Goal: Transaction & Acquisition: Purchase product/service

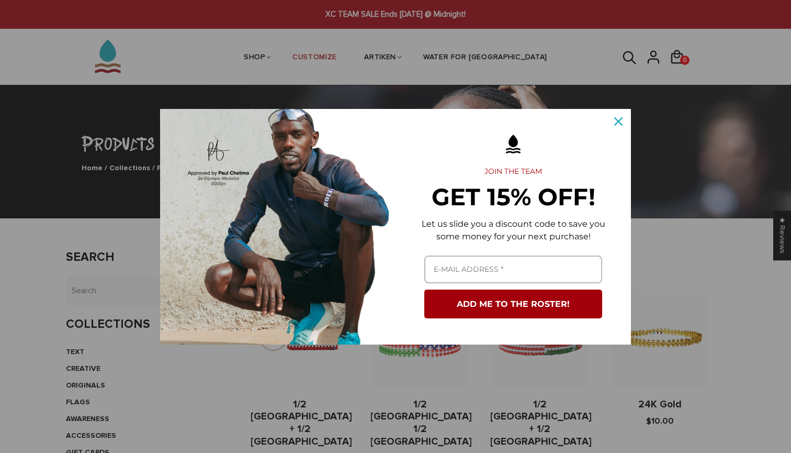
click at [620, 124] on icon "close icon" at bounding box center [618, 121] width 8 height 8
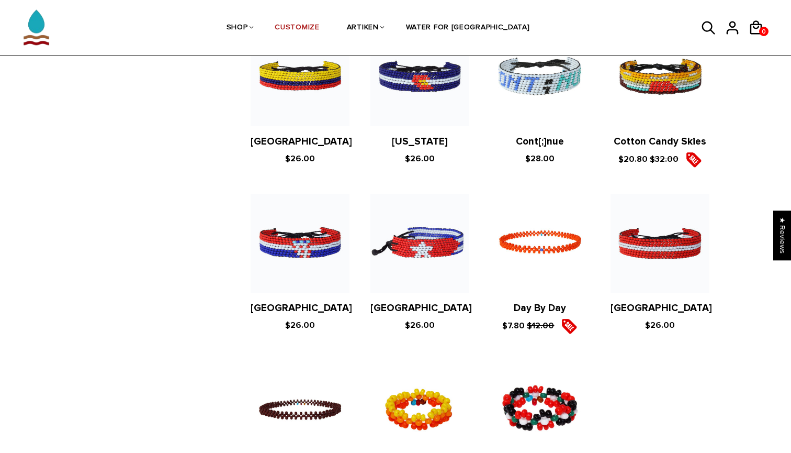
scroll to position [1908, 0]
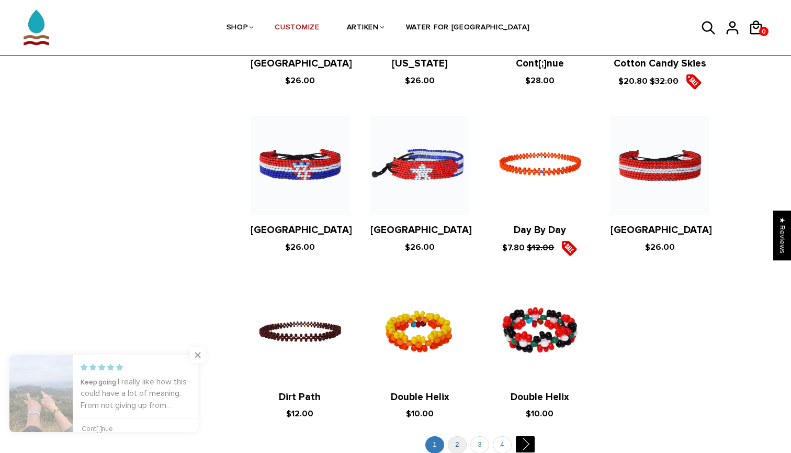
click at [461, 436] on link "2" at bounding box center [457, 444] width 19 height 17
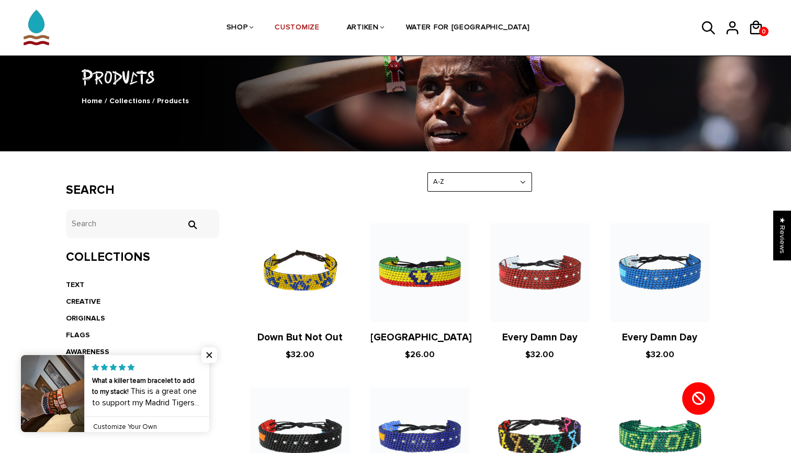
scroll to position [179, 0]
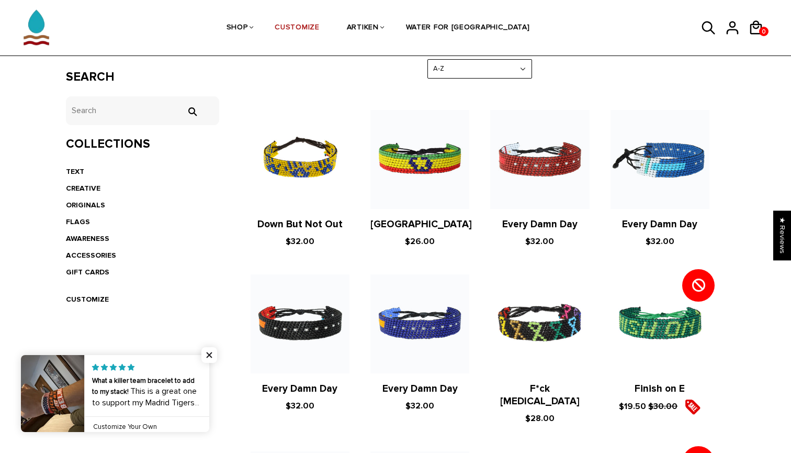
click at [658, 166] on img at bounding box center [660, 159] width 99 height 99
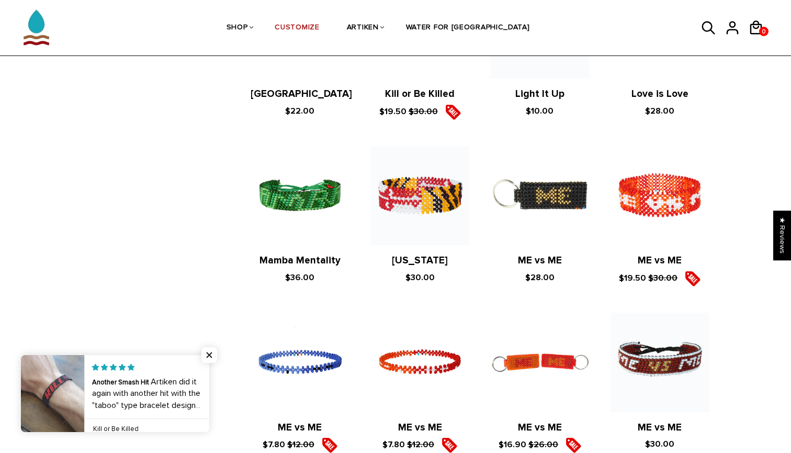
scroll to position [1900, 0]
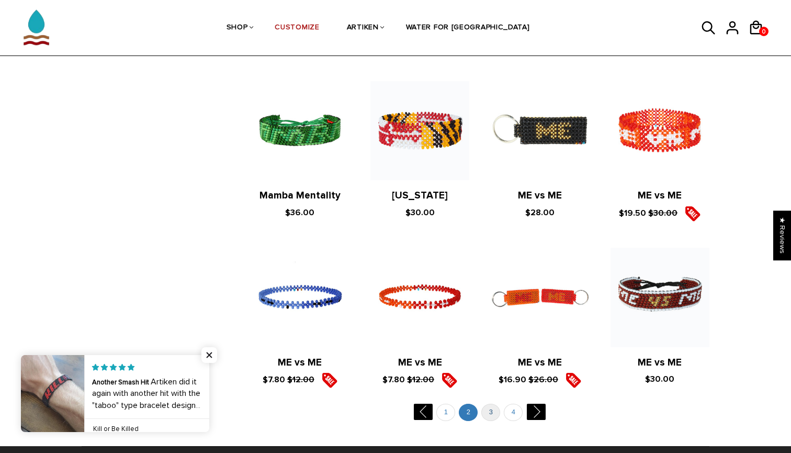
click at [490, 403] on link "3" at bounding box center [490, 411] width 19 height 17
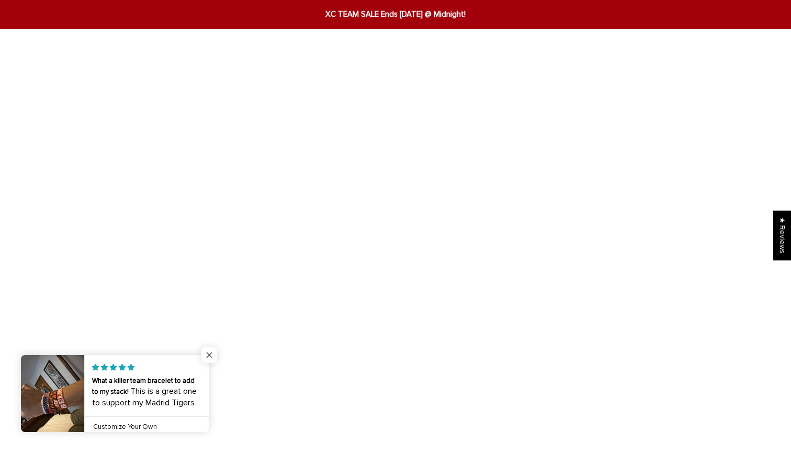
click at [210, 355] on span "Close popup widget" at bounding box center [209, 355] width 16 height 16
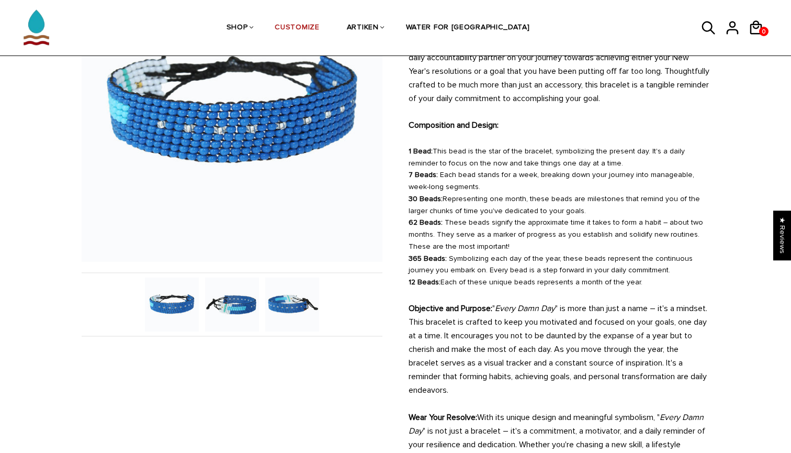
scroll to position [164, 0]
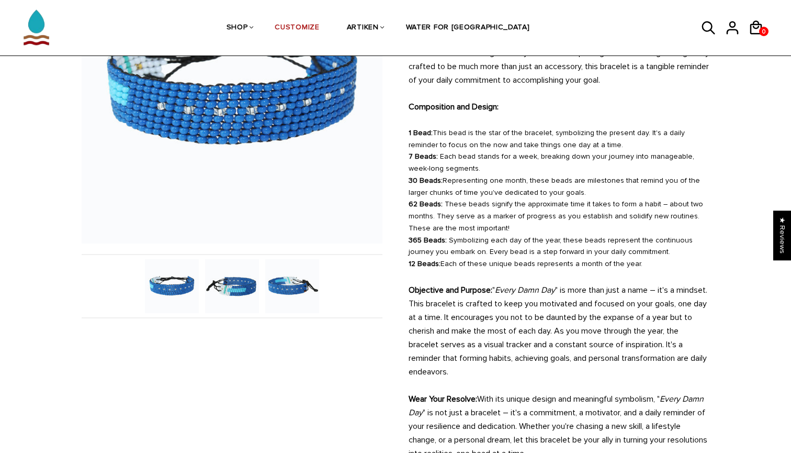
click at [193, 278] on img at bounding box center [172, 286] width 54 height 54
click at [215, 283] on img at bounding box center [232, 286] width 54 height 54
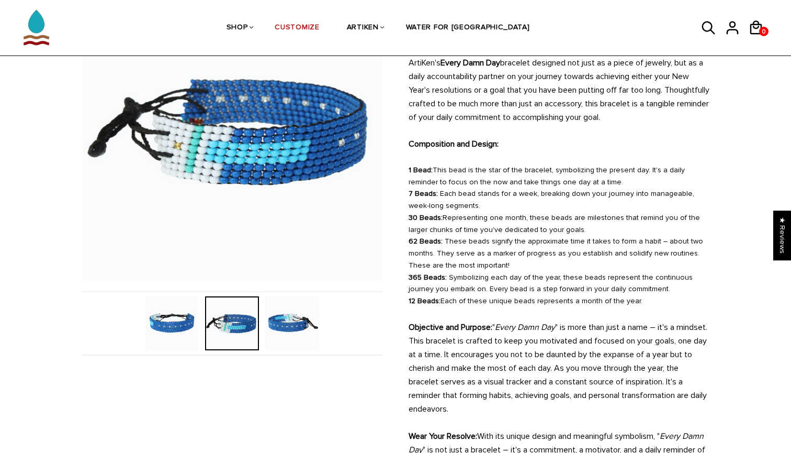
scroll to position [106, 0]
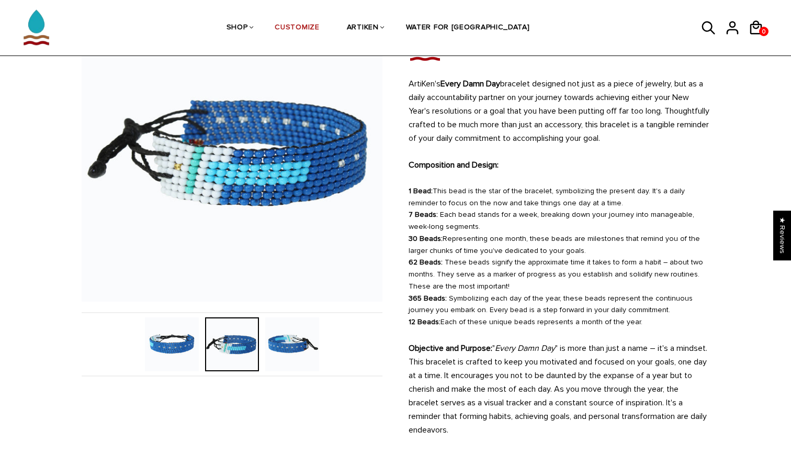
click at [286, 342] on img at bounding box center [292, 344] width 54 height 54
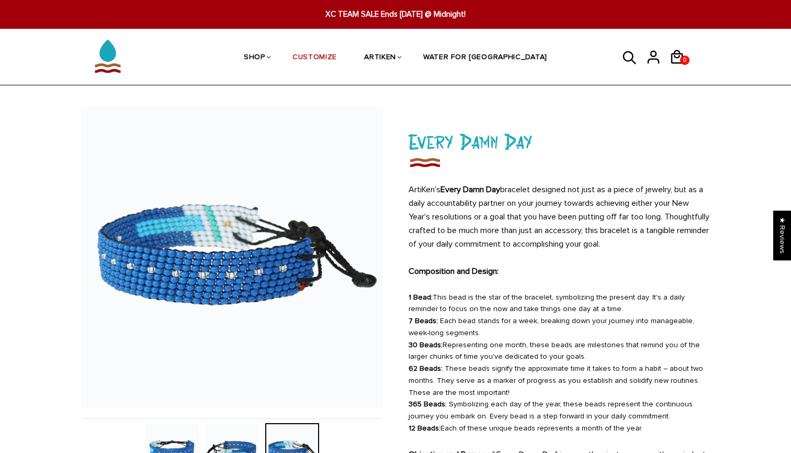
scroll to position [37, 0]
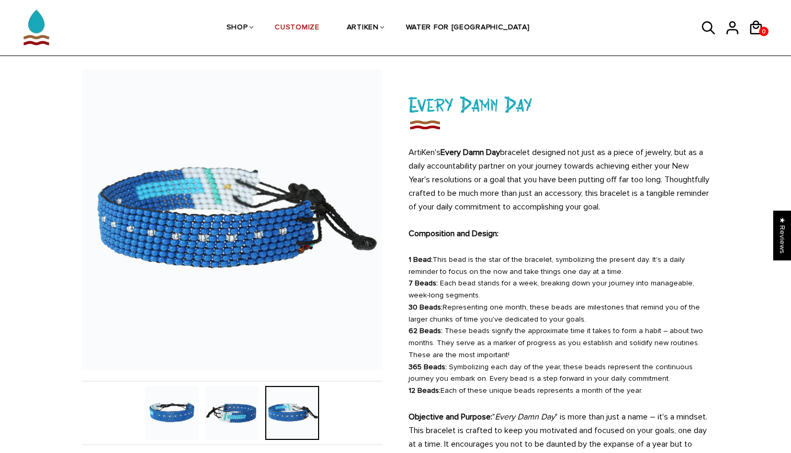
click at [236, 406] on img at bounding box center [232, 413] width 54 height 54
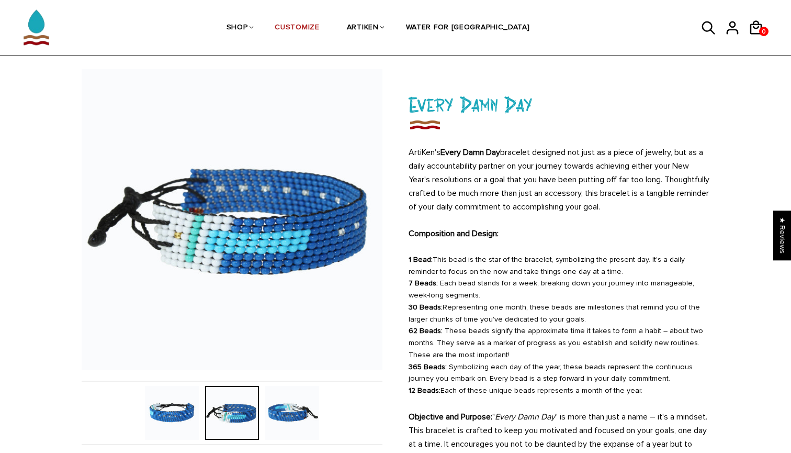
click at [183, 408] on img at bounding box center [172, 413] width 54 height 54
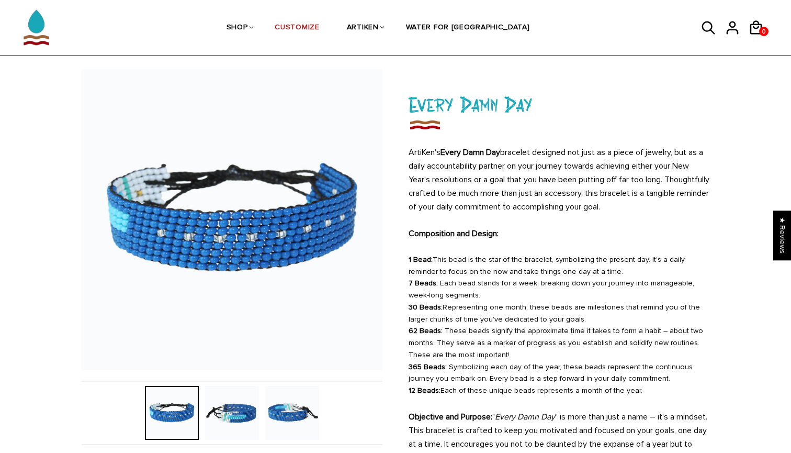
click at [229, 404] on img at bounding box center [232, 413] width 54 height 54
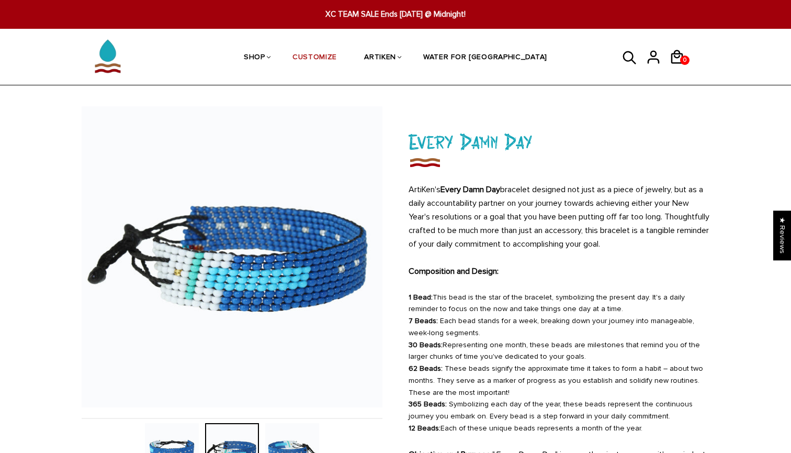
scroll to position [0, 0]
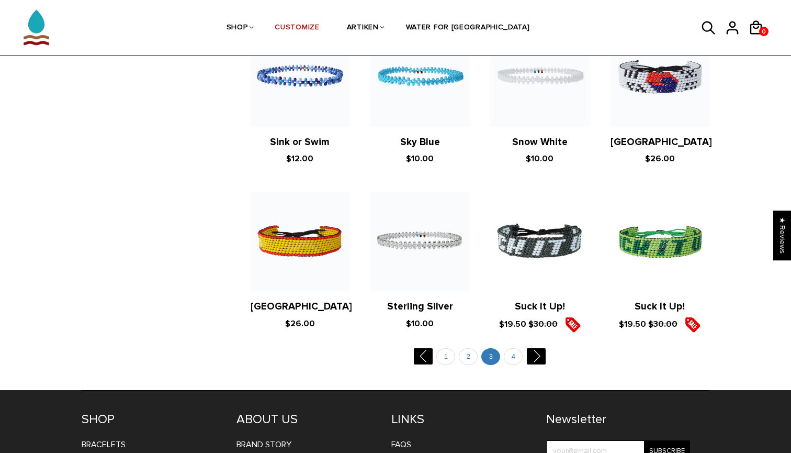
scroll to position [1939, 0]
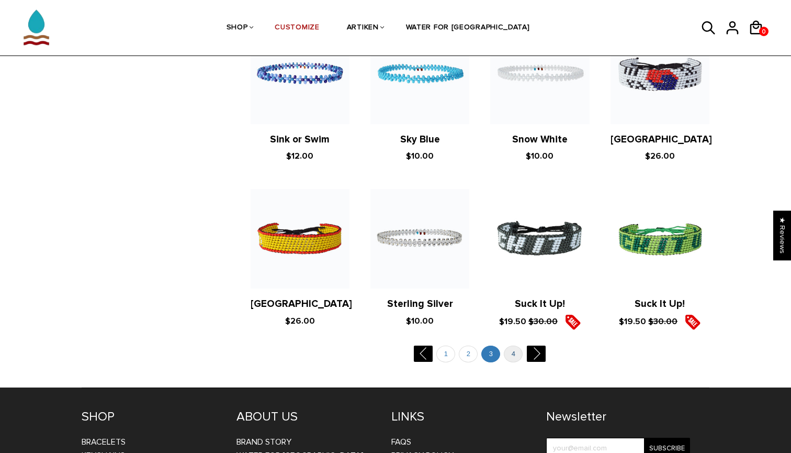
click at [511, 345] on link "4" at bounding box center [513, 353] width 19 height 17
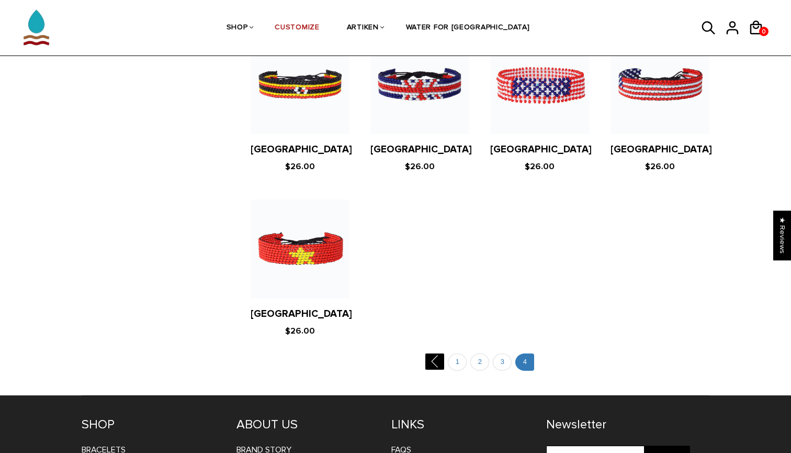
scroll to position [1098, 0]
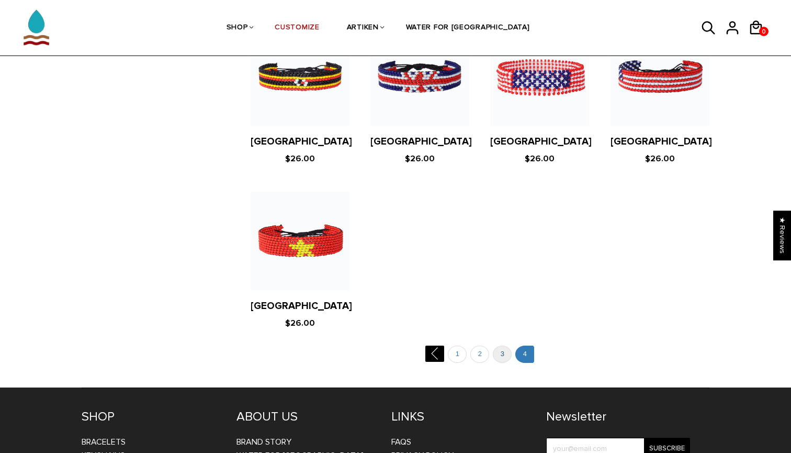
click at [507, 351] on link "3" at bounding box center [502, 353] width 19 height 17
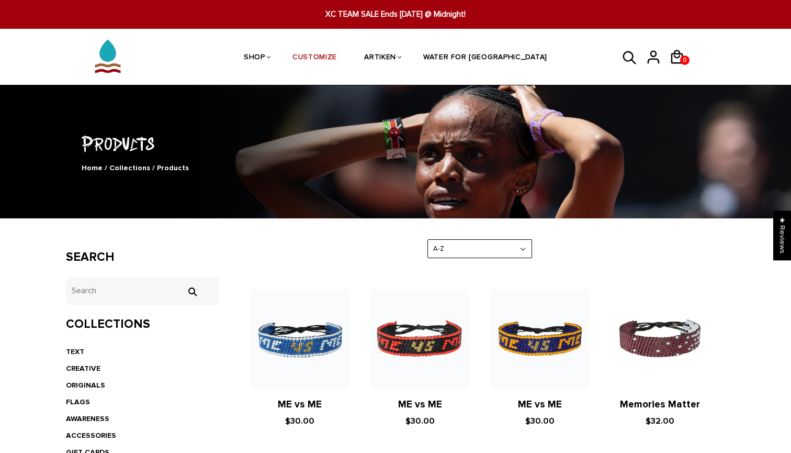
click at [440, 11] on span "XC TEAM SALE Ends [DATE] @ Midnight!" at bounding box center [396, 14] width 304 height 12
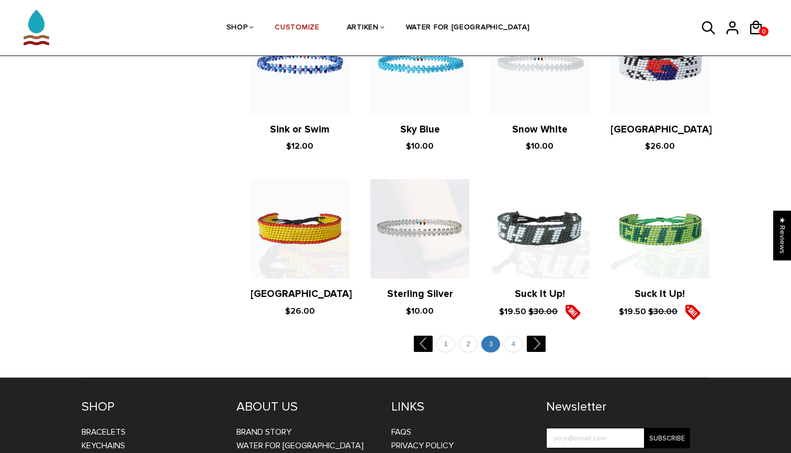
scroll to position [1965, 0]
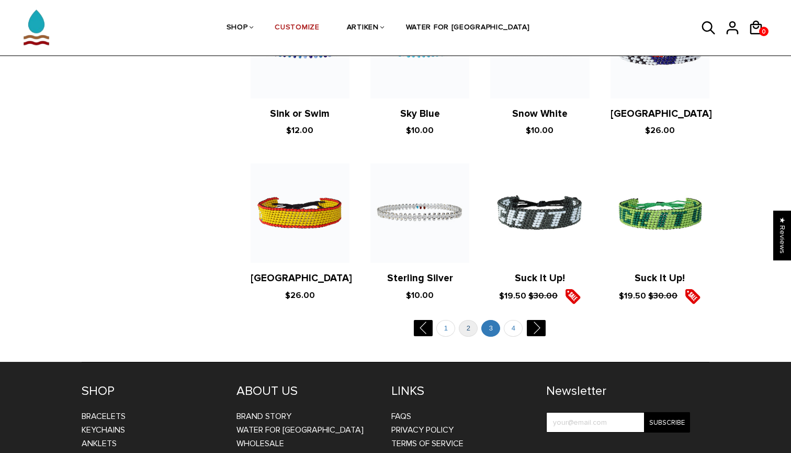
click at [468, 320] on link "2" at bounding box center [468, 328] width 19 height 17
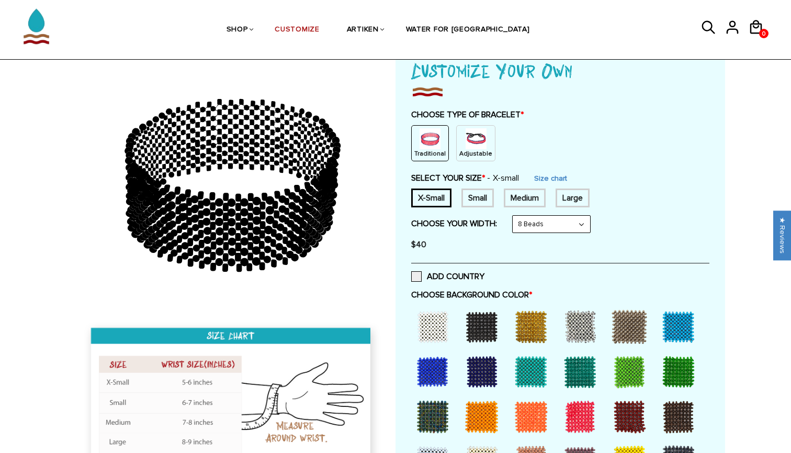
scroll to position [64, 0]
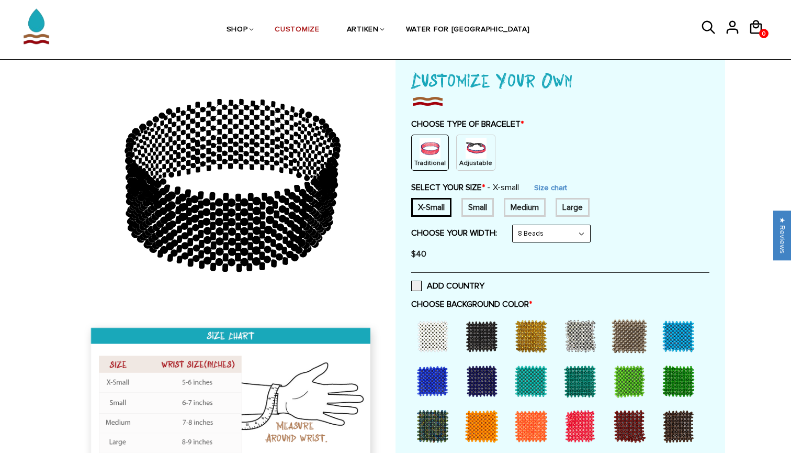
click at [466, 152] on img at bounding box center [476, 148] width 21 height 21
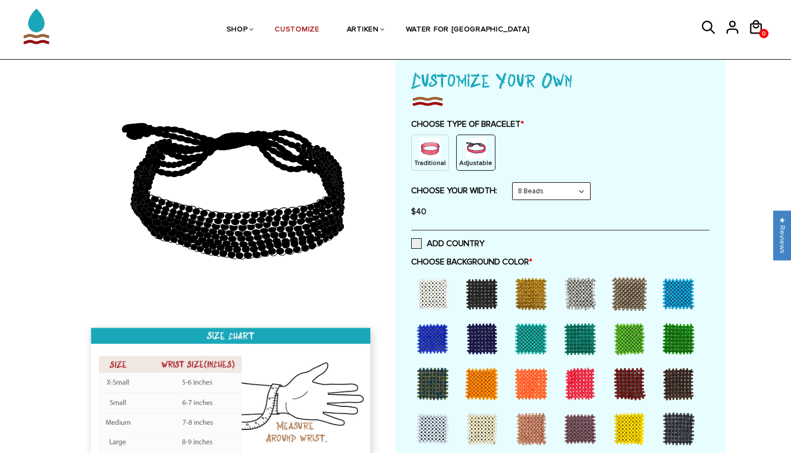
click at [306, 218] on icon at bounding box center [309, 220] width 8 height 6
click at [305, 217] on ellipse at bounding box center [302, 214] width 8 height 7
click at [303, 216] on ellipse at bounding box center [302, 214] width 8 height 7
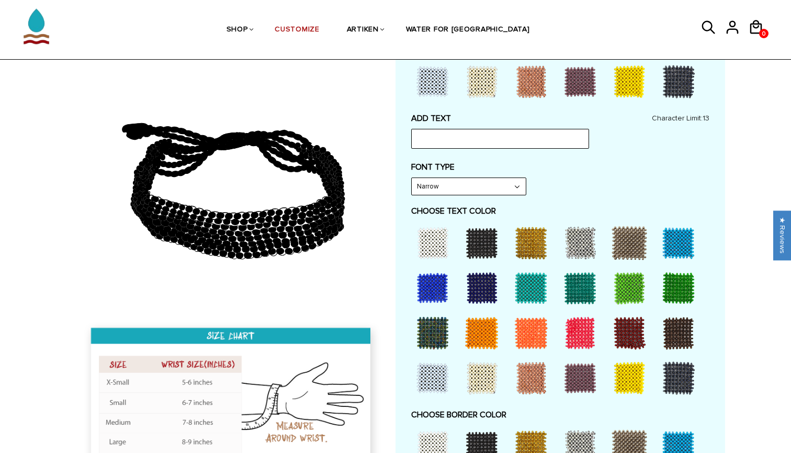
scroll to position [414, 0]
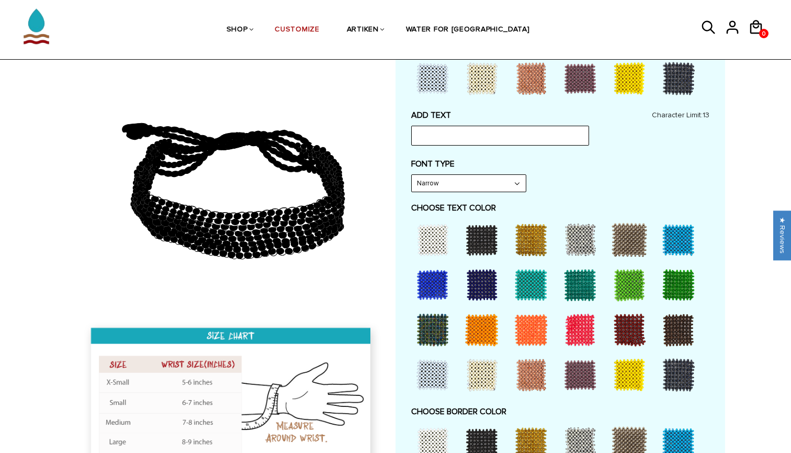
click at [440, 241] on div at bounding box center [433, 240] width 42 height 42
click at [436, 272] on div at bounding box center [433, 285] width 42 height 42
click at [467, 272] on div at bounding box center [482, 285] width 42 height 42
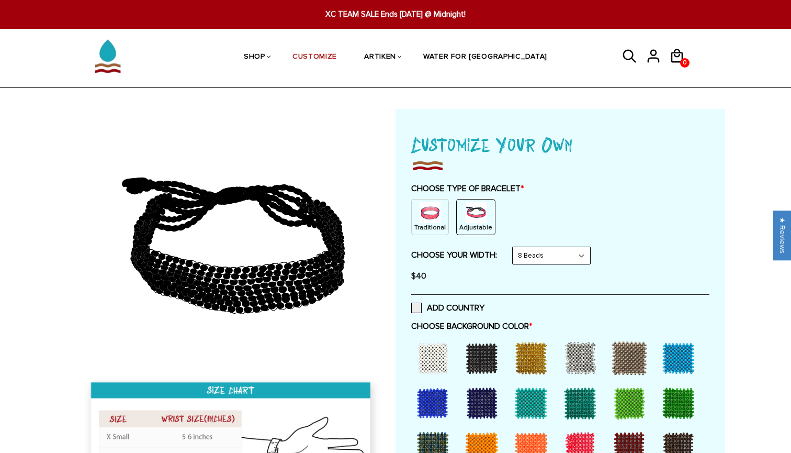
scroll to position [0, 0]
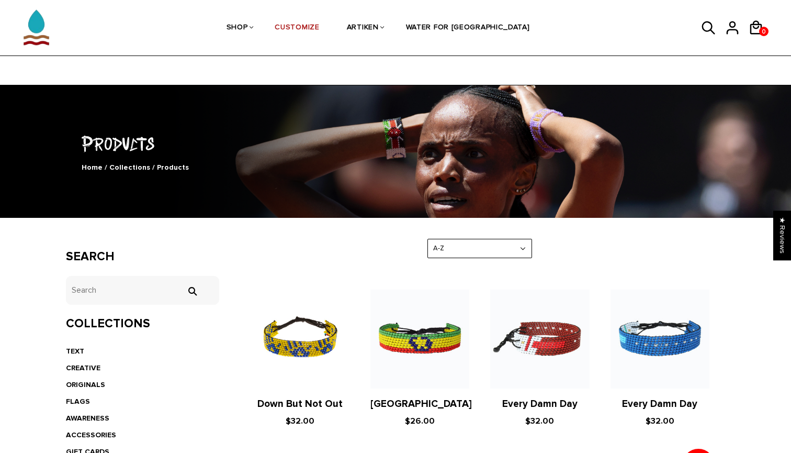
scroll to position [172, 0]
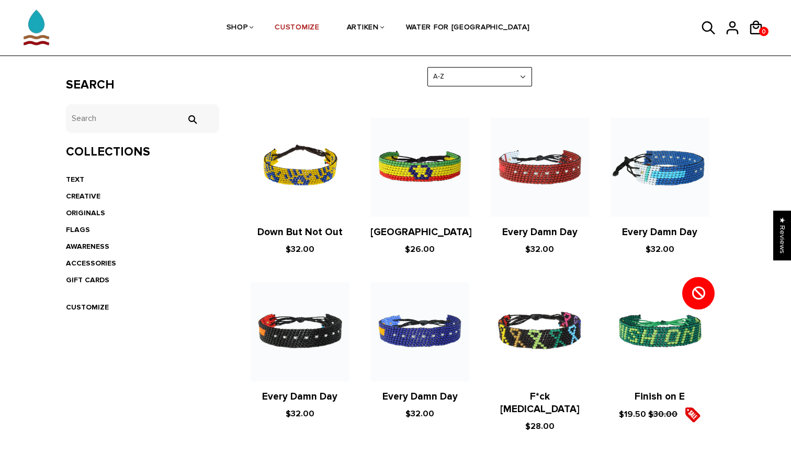
click at [660, 173] on img at bounding box center [660, 167] width 99 height 99
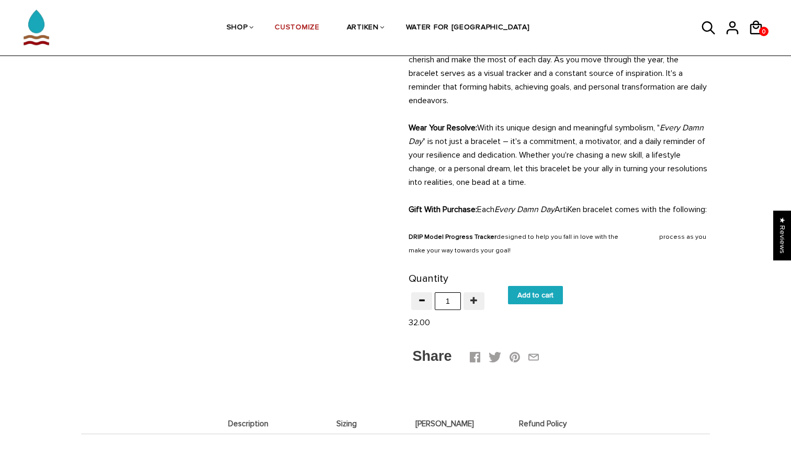
scroll to position [444, 0]
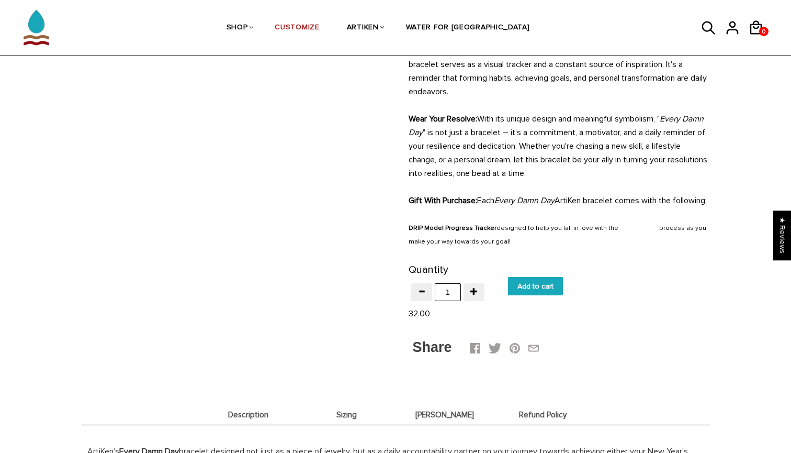
click at [521, 291] on input "Add to cart" at bounding box center [535, 286] width 55 height 18
type input "Add to cart"
